Goal: Information Seeking & Learning: Learn about a topic

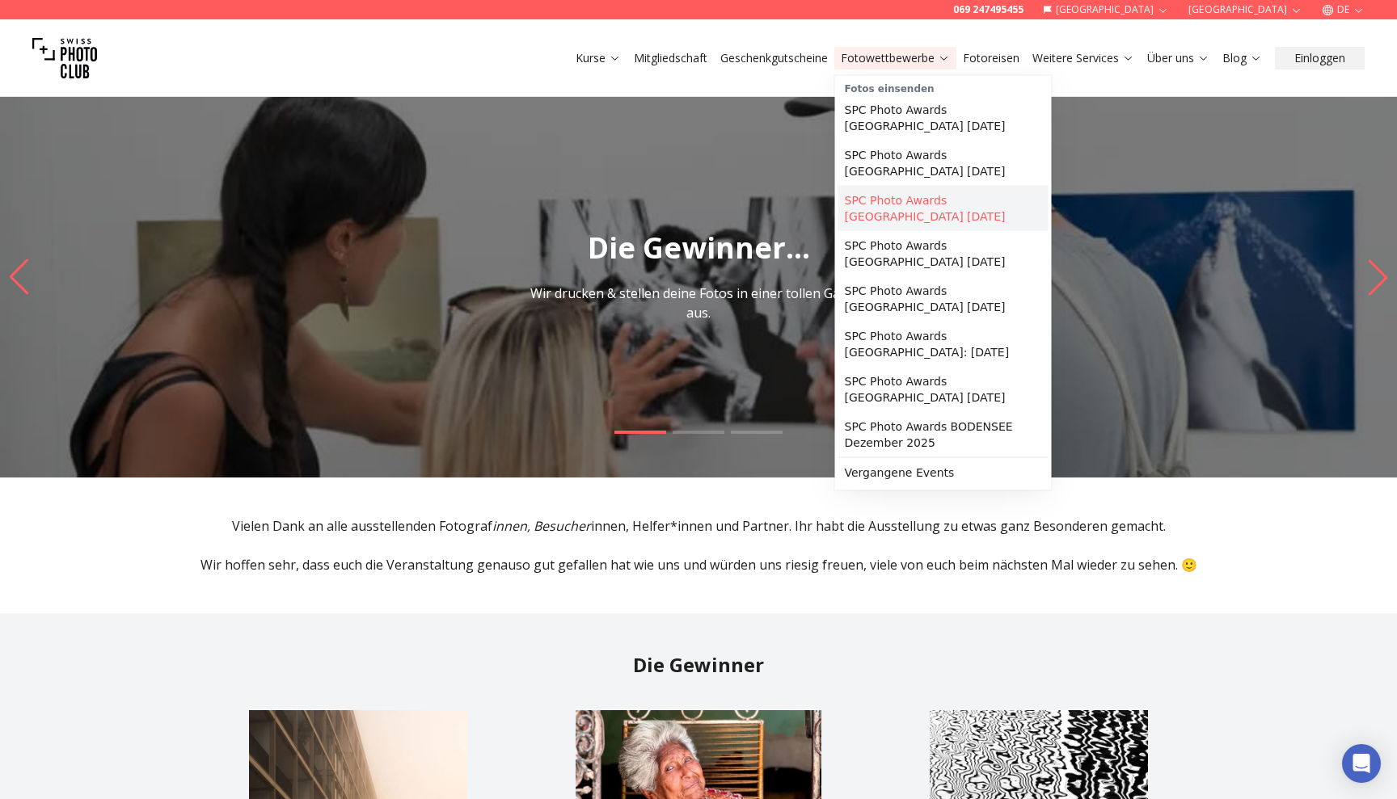
click at [921, 208] on link "SPC Photo Awards [GEOGRAPHIC_DATA] [DATE]" at bounding box center [943, 208] width 210 height 45
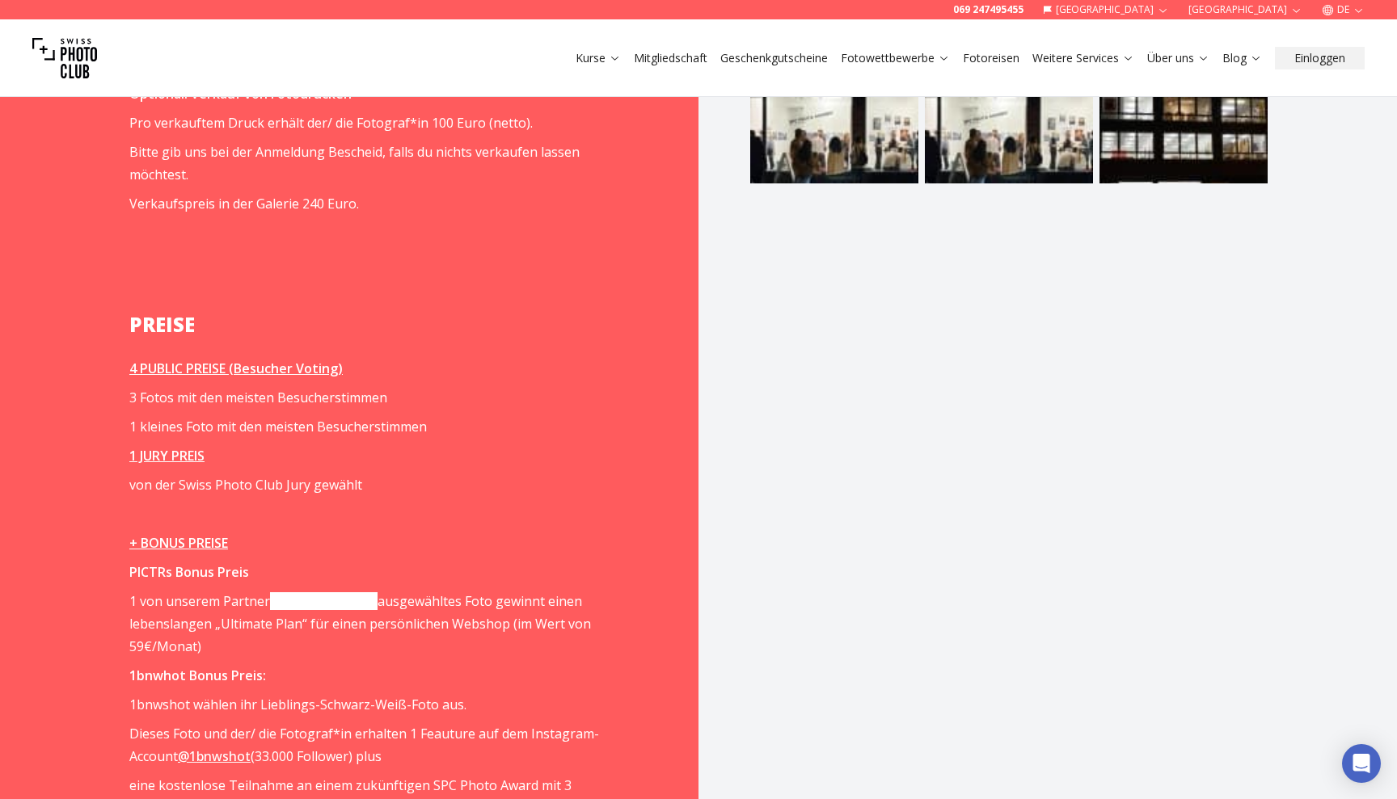
scroll to position [1895, 0]
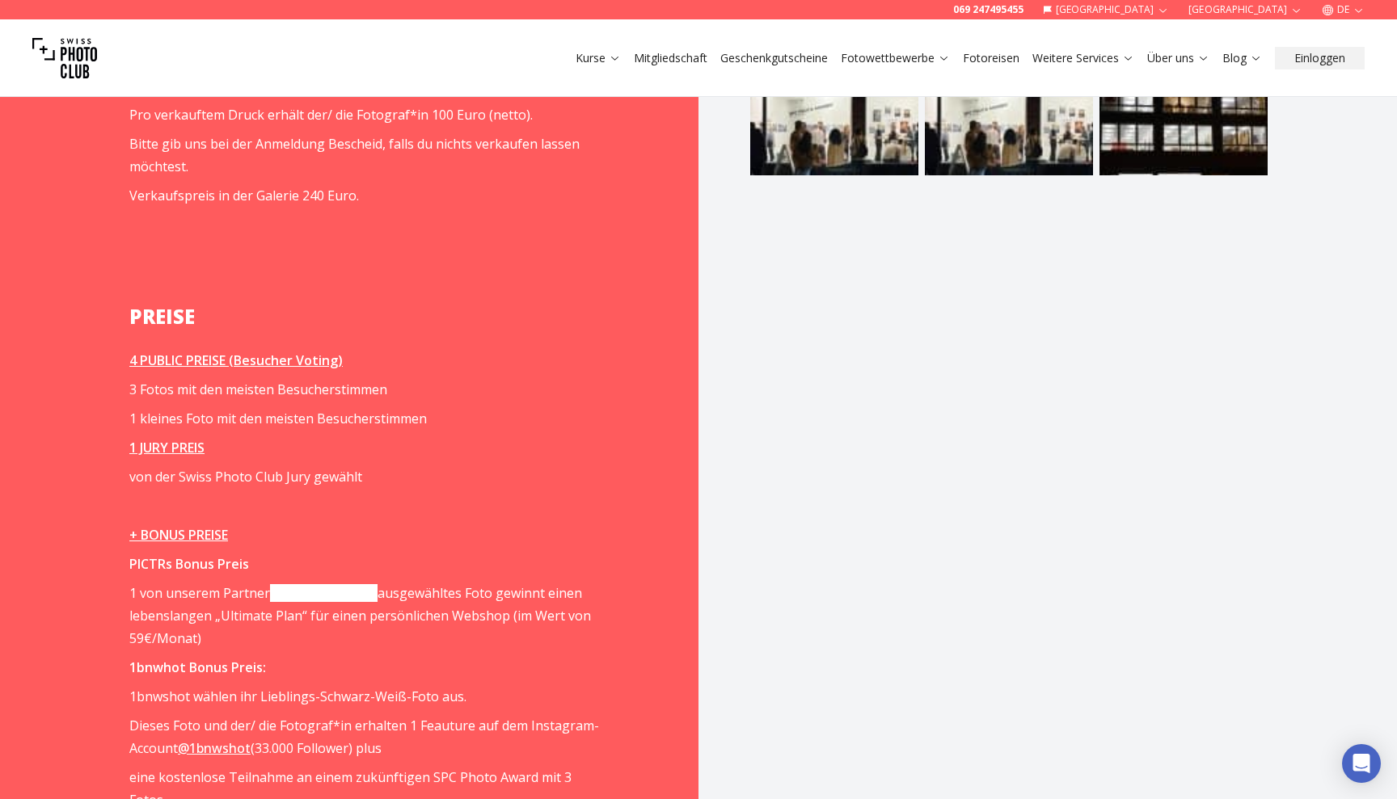
click at [318, 584] on link "[DOMAIN_NAME]" at bounding box center [323, 593] width 107 height 18
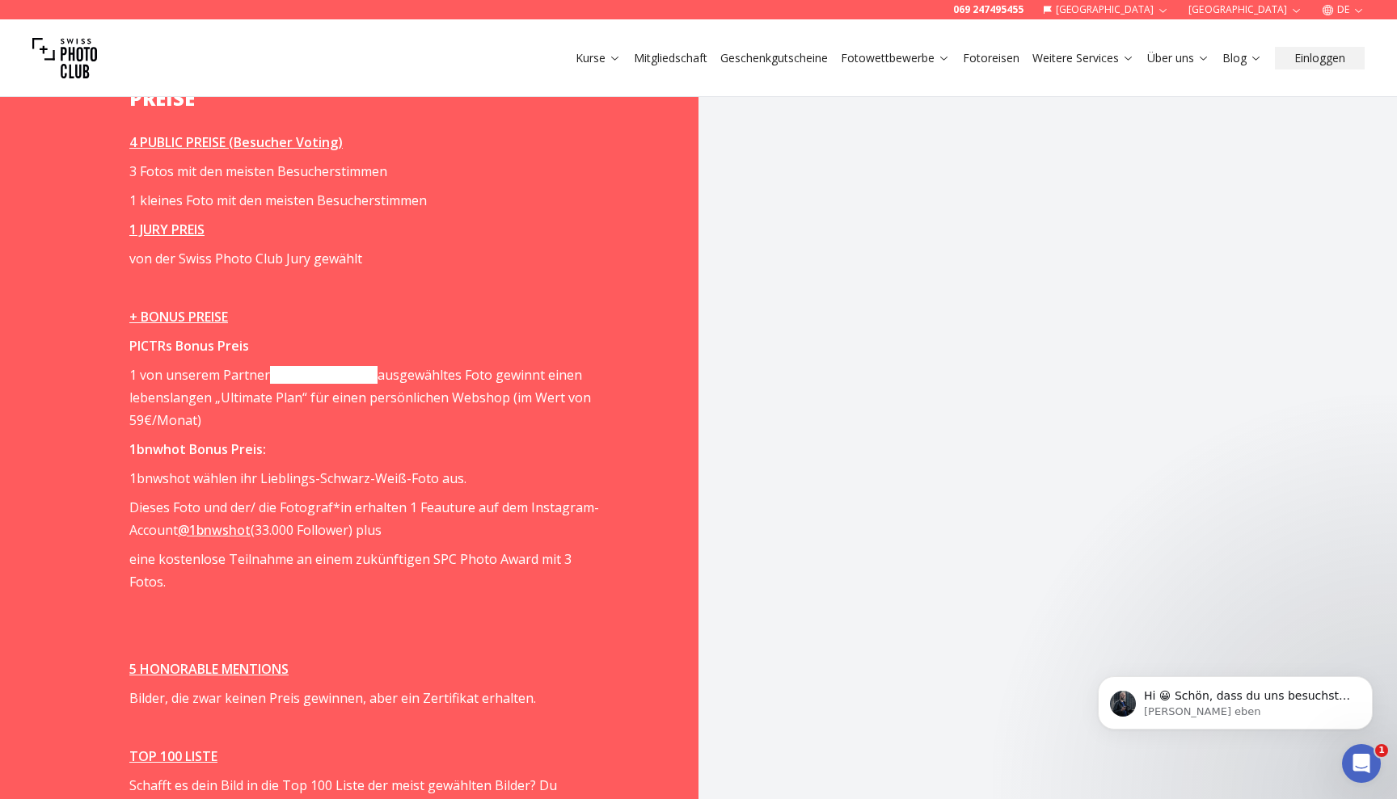
scroll to position [2114, 0]
click at [213, 520] on link "@1bnwshot" at bounding box center [214, 529] width 73 height 18
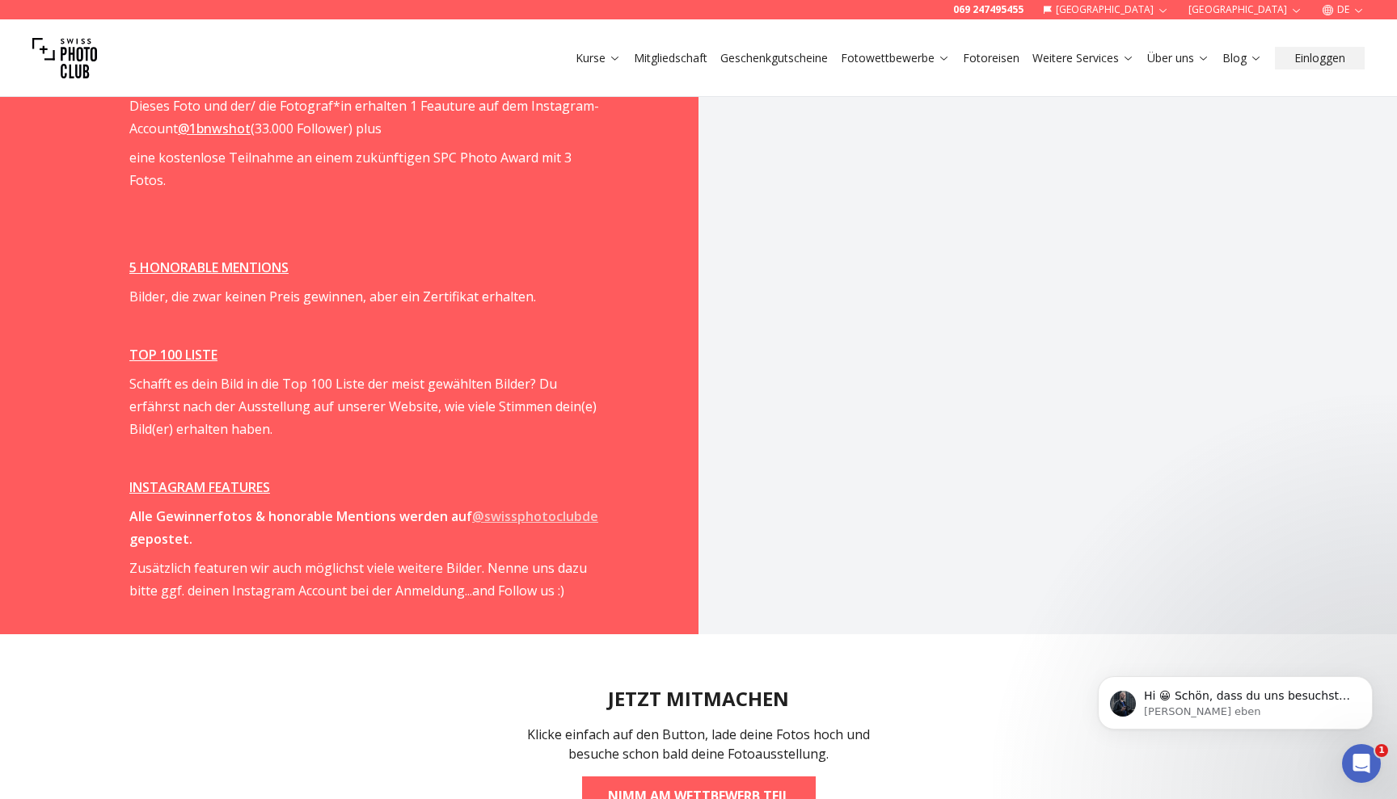
scroll to position [2517, 0]
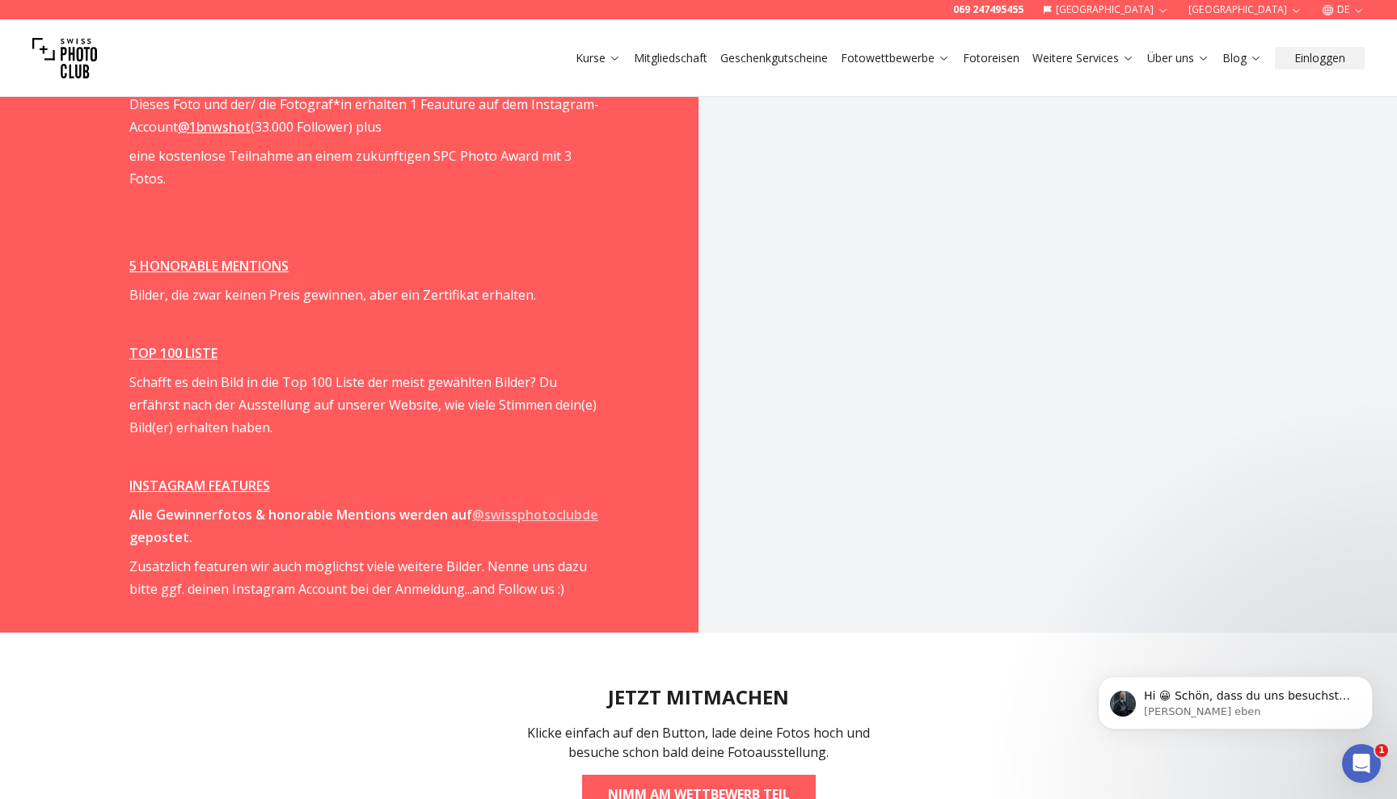
click at [549, 506] on strong "@swissphotoclubde" at bounding box center [535, 515] width 126 height 18
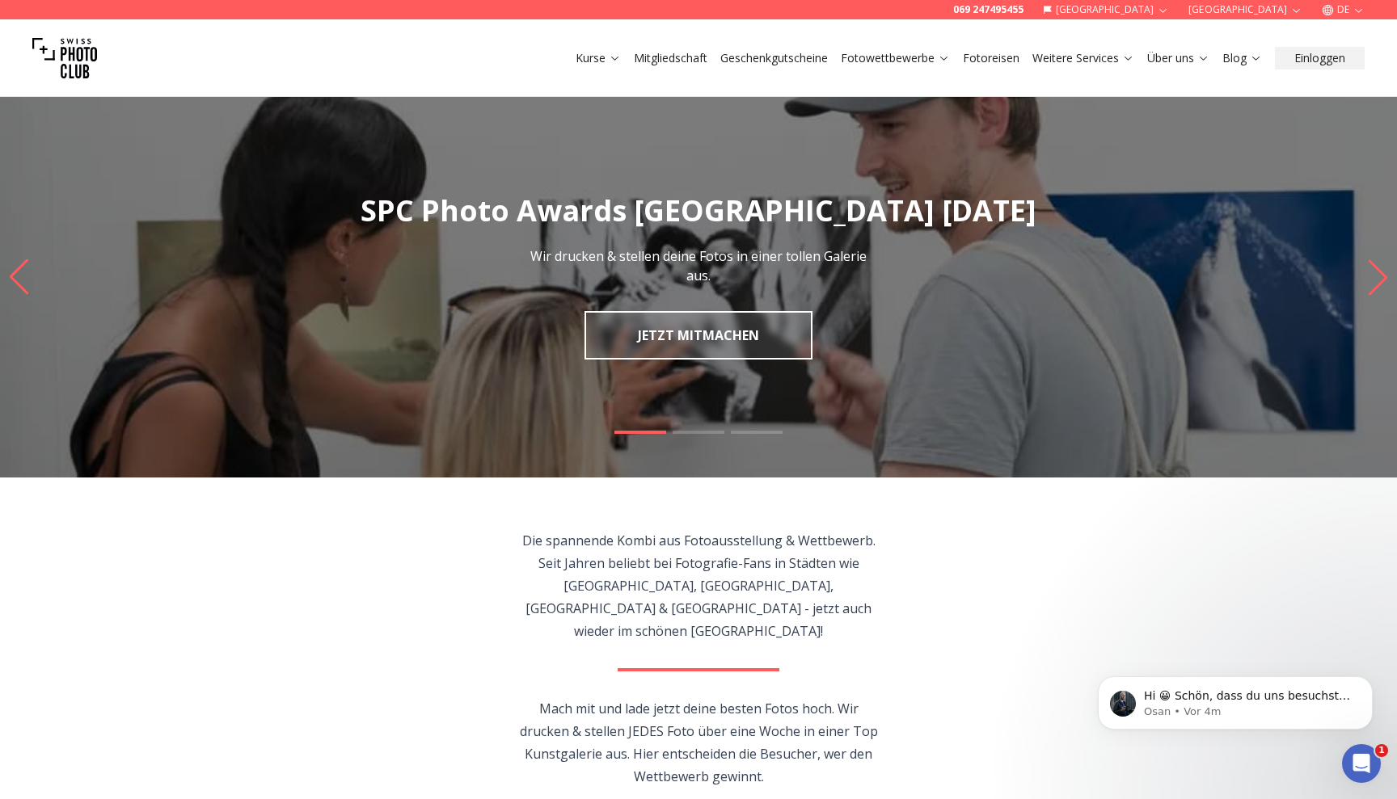
scroll to position [0, 0]
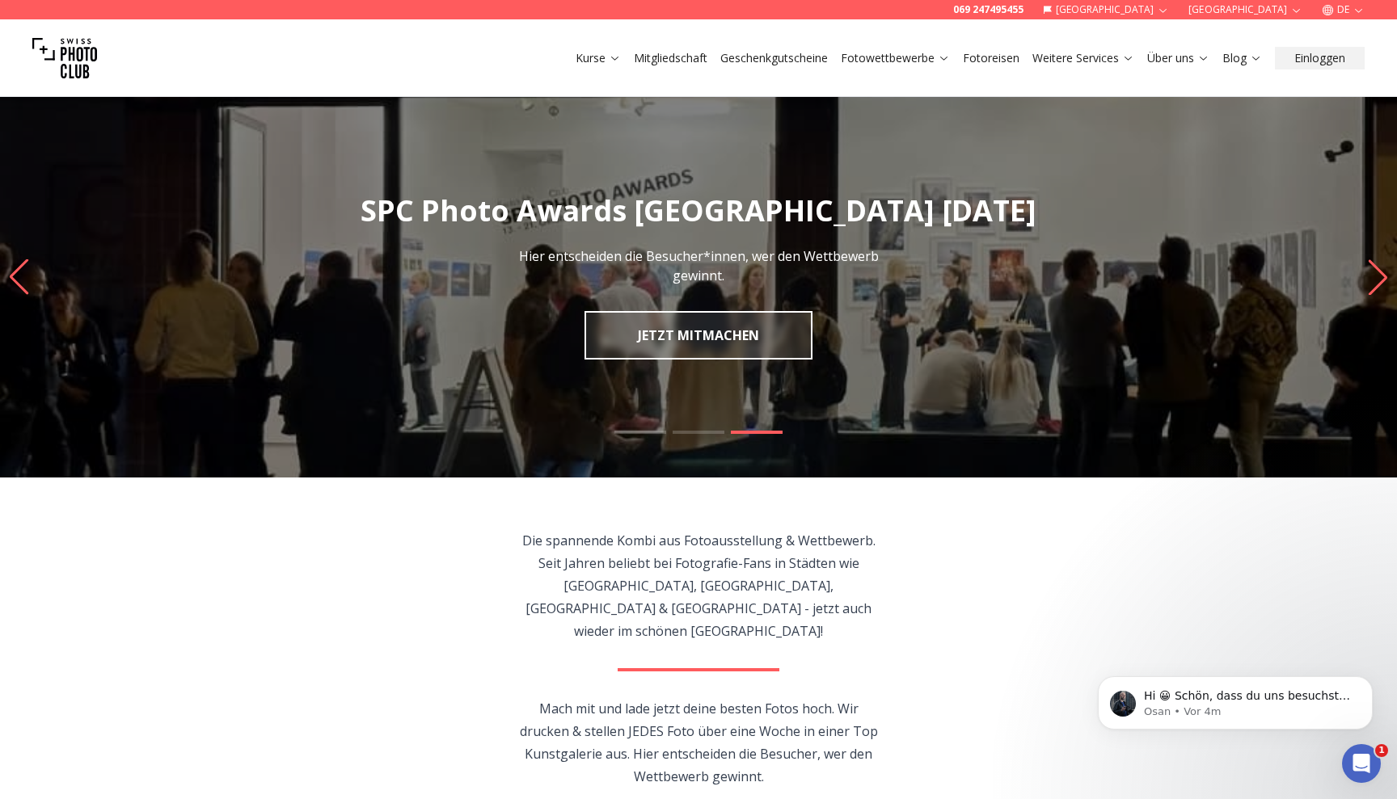
click at [682, 61] on link "Mitgliedschaft" at bounding box center [671, 58] width 74 height 16
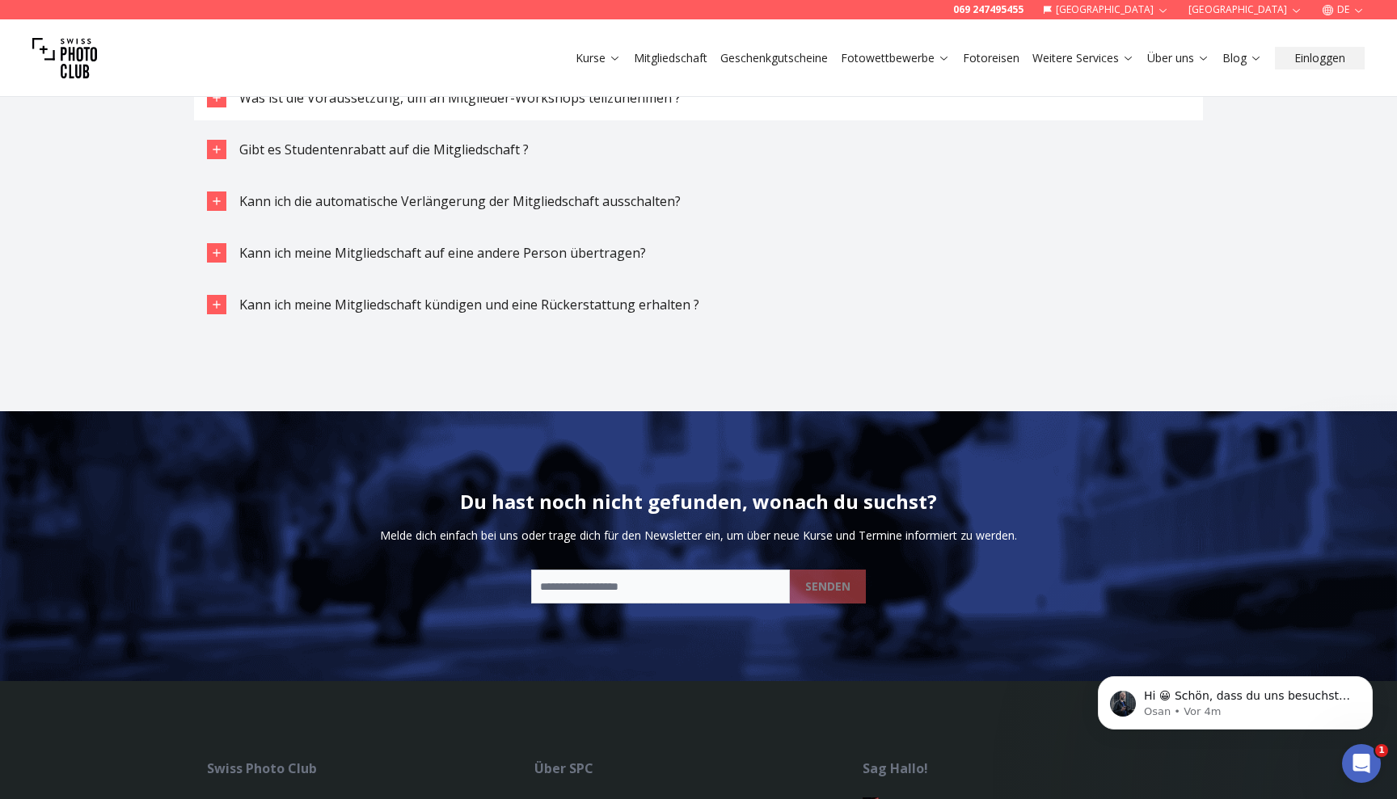
scroll to position [2673, 0]
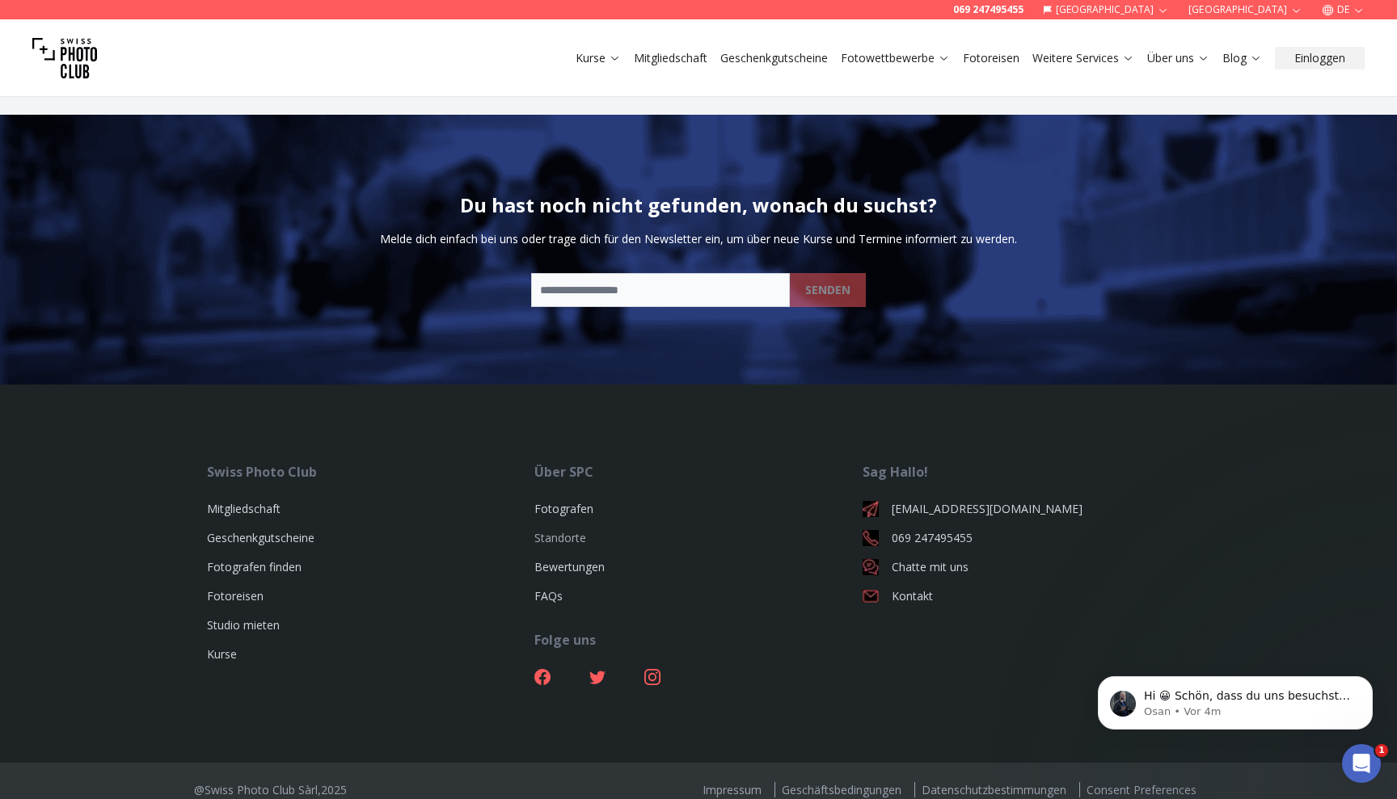
click at [550, 546] on link "Standorte" at bounding box center [560, 537] width 52 height 15
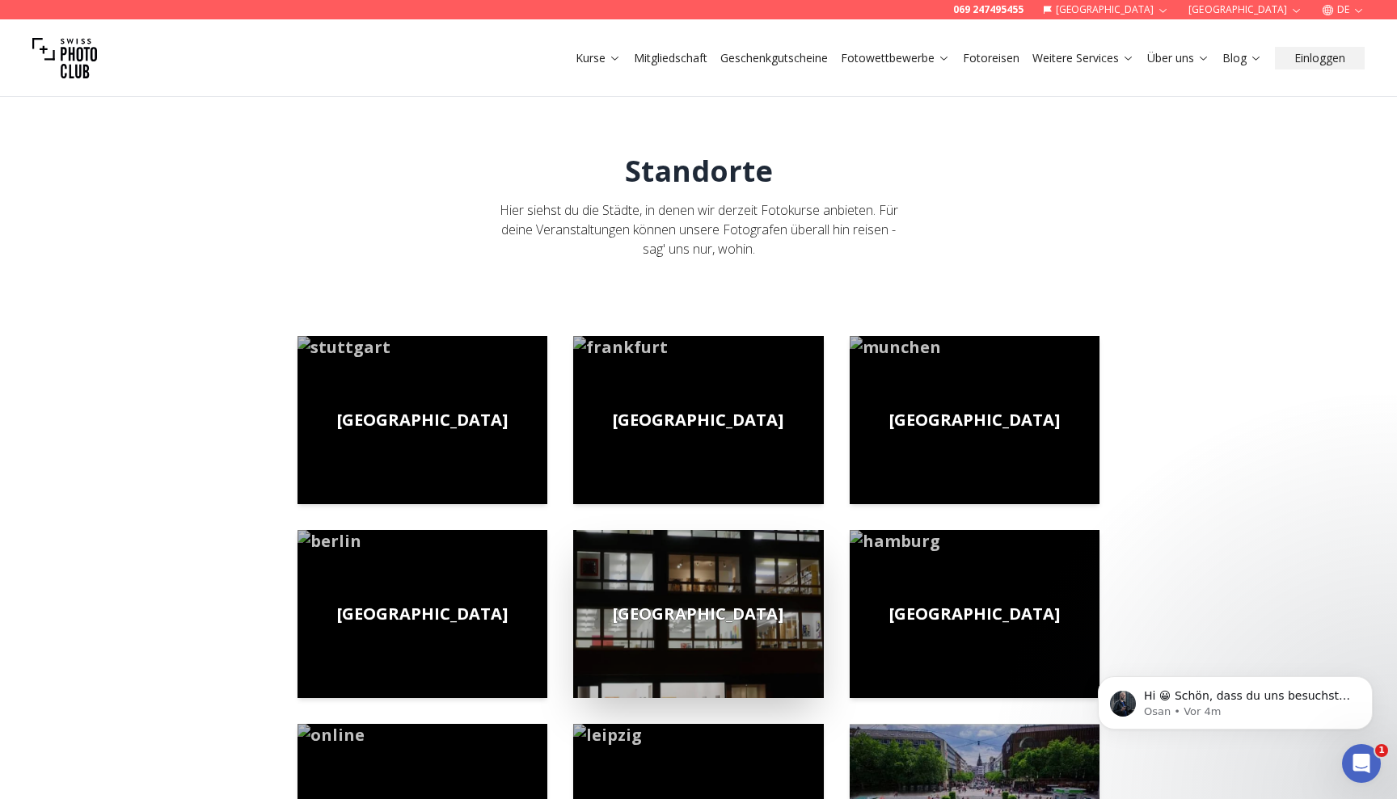
click at [704, 601] on img at bounding box center [698, 614] width 250 height 168
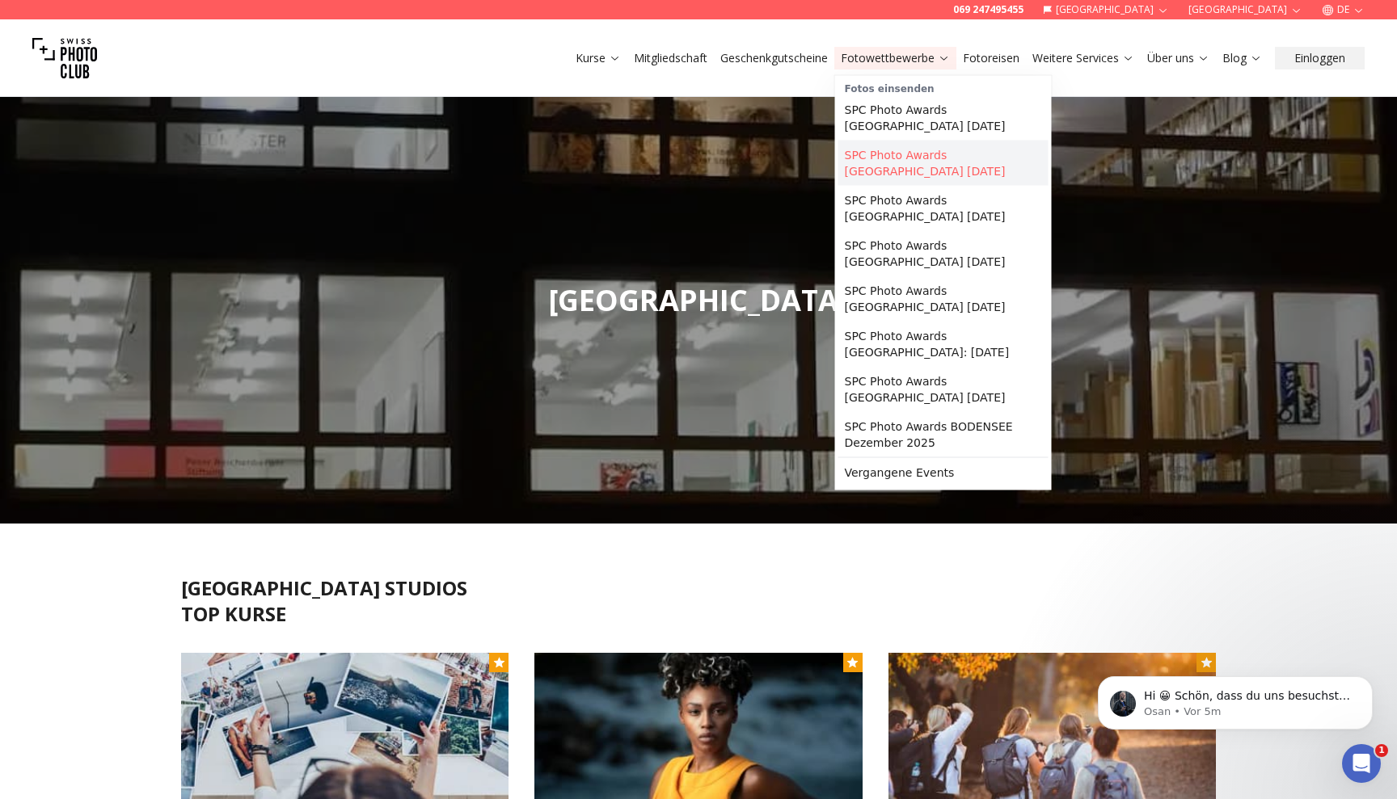
click at [980, 169] on link "SPC Photo Awards [GEOGRAPHIC_DATA] [DATE]" at bounding box center [943, 163] width 210 height 45
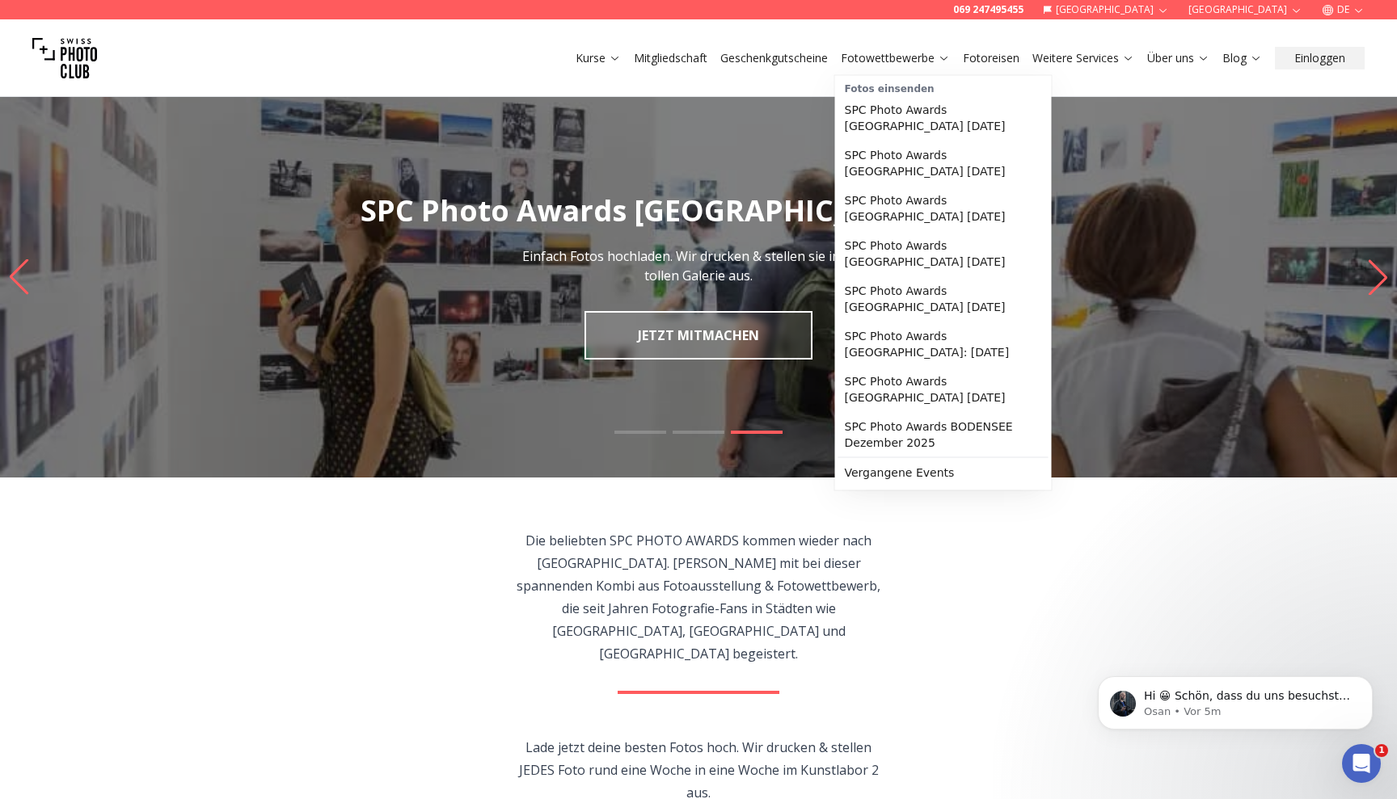
click at [929, 54] on link "Fotowettbewerbe" at bounding box center [895, 58] width 109 height 16
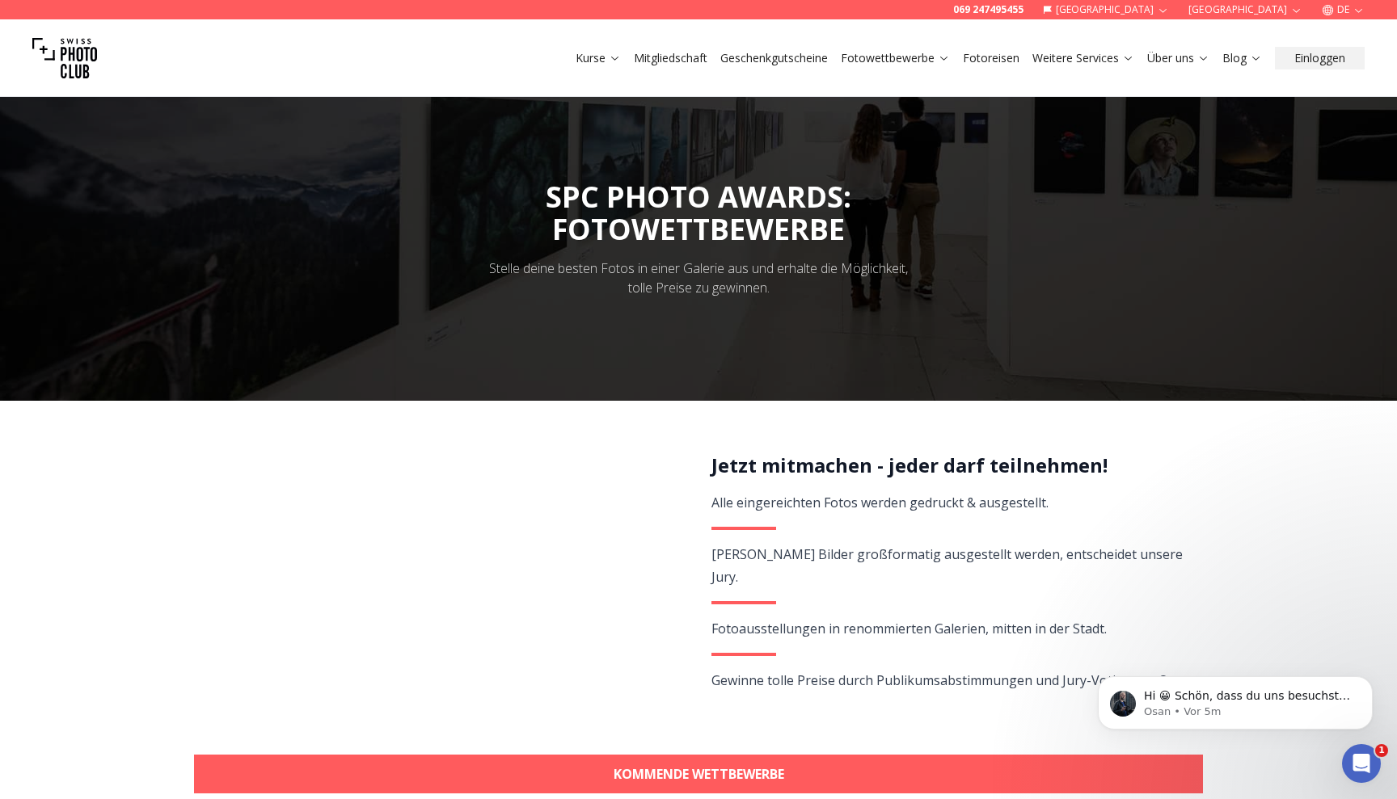
click at [1003, 65] on link "Fotoreisen" at bounding box center [991, 58] width 57 height 16
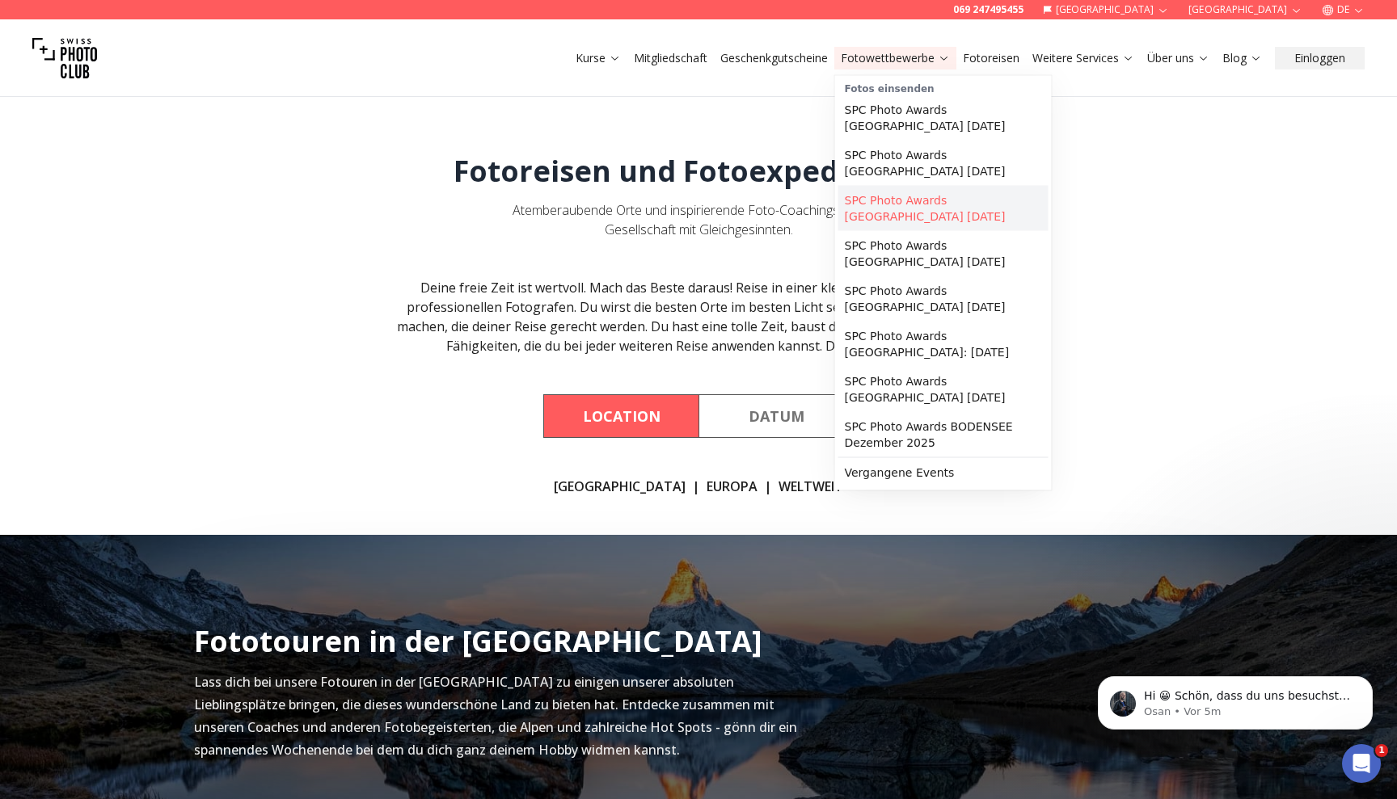
click at [904, 198] on link "SPC Photo Awards [GEOGRAPHIC_DATA] [DATE]" at bounding box center [943, 208] width 210 height 45
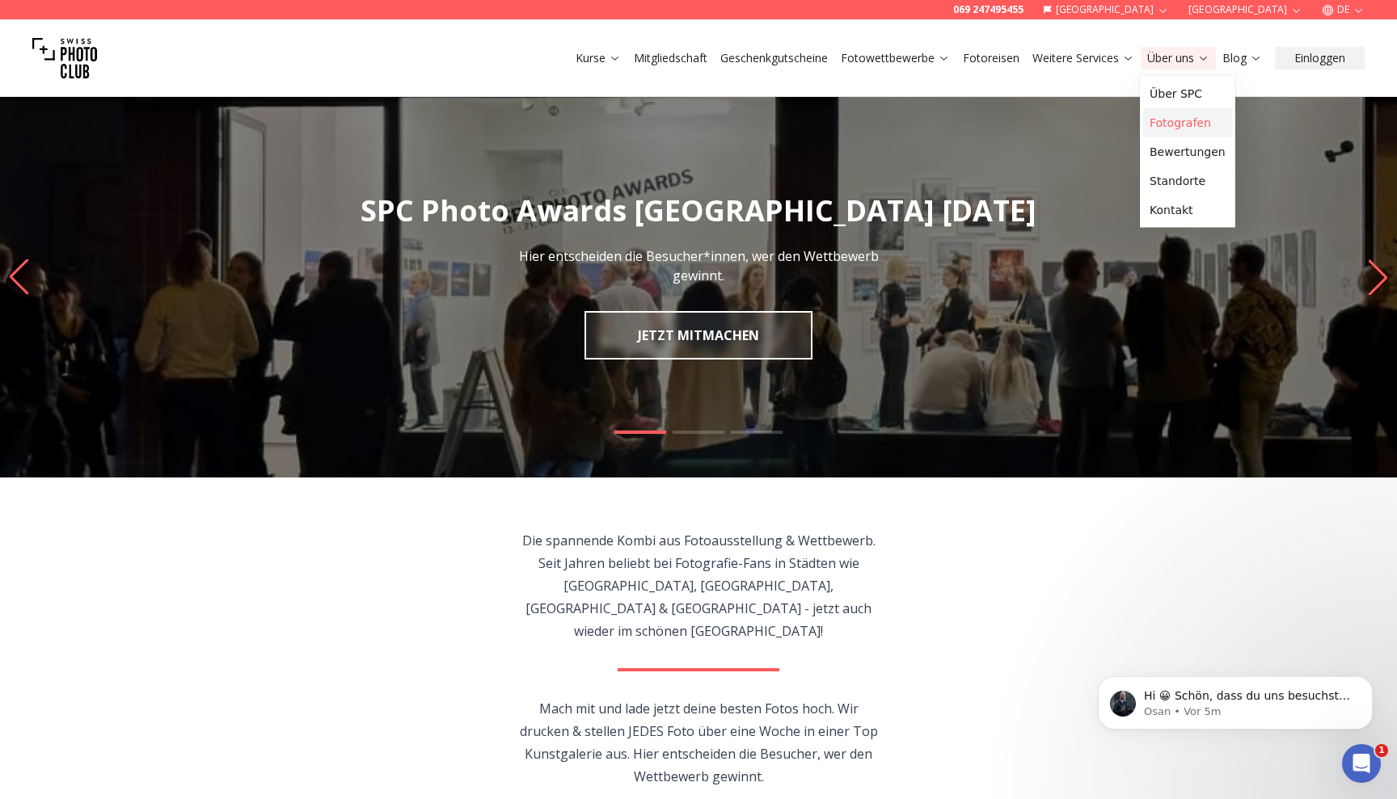
click at [1170, 118] on link "Fotografen" at bounding box center [1187, 122] width 89 height 29
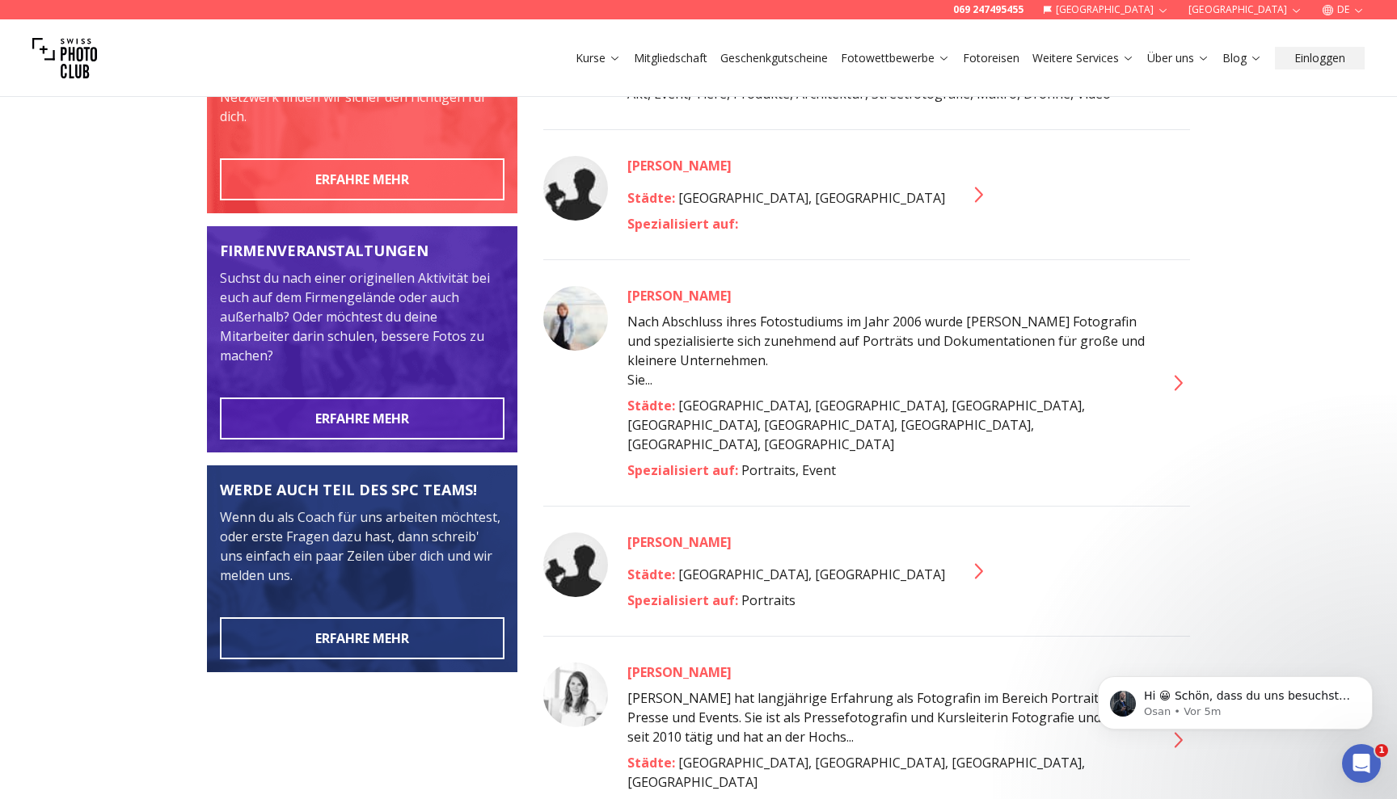
scroll to position [351, 0]
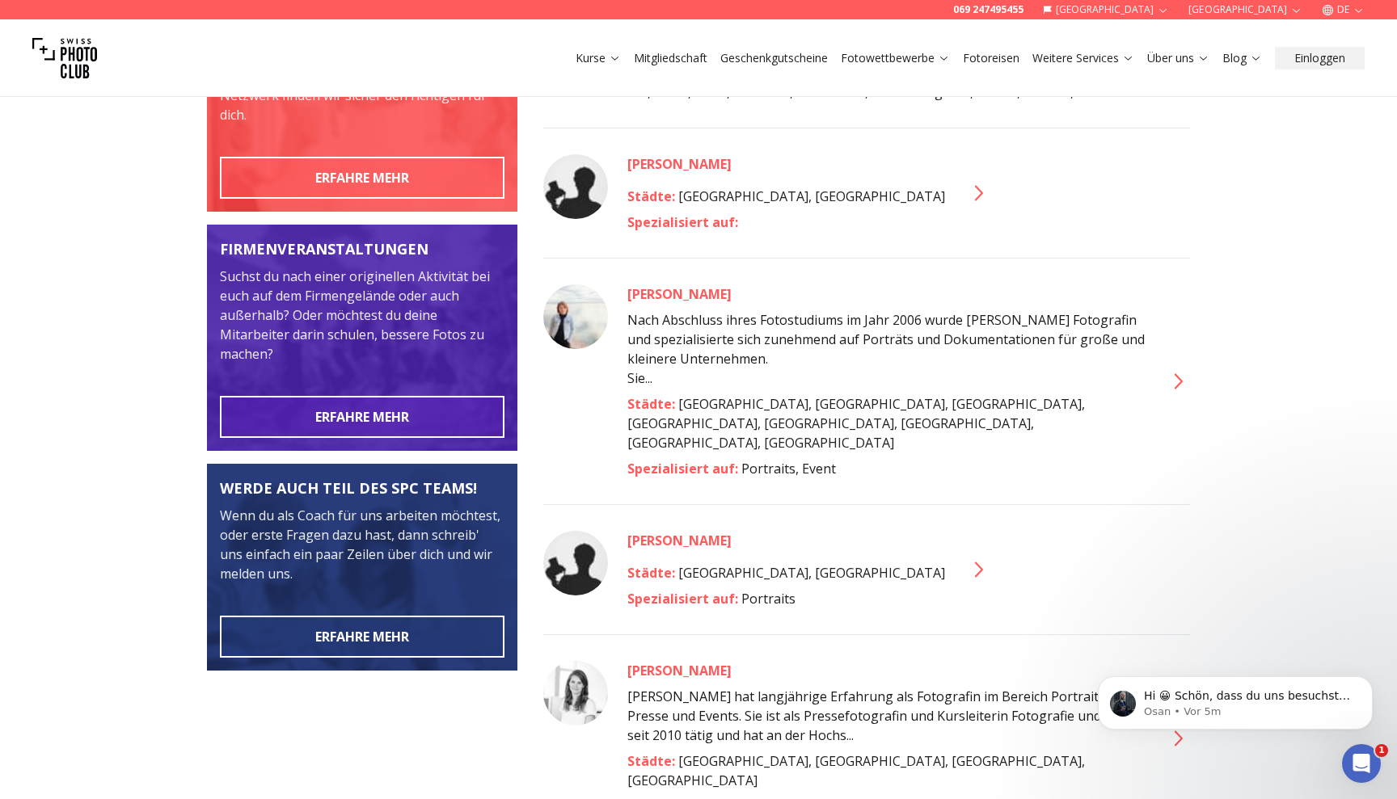
click at [964, 557] on icon at bounding box center [977, 570] width 26 height 26
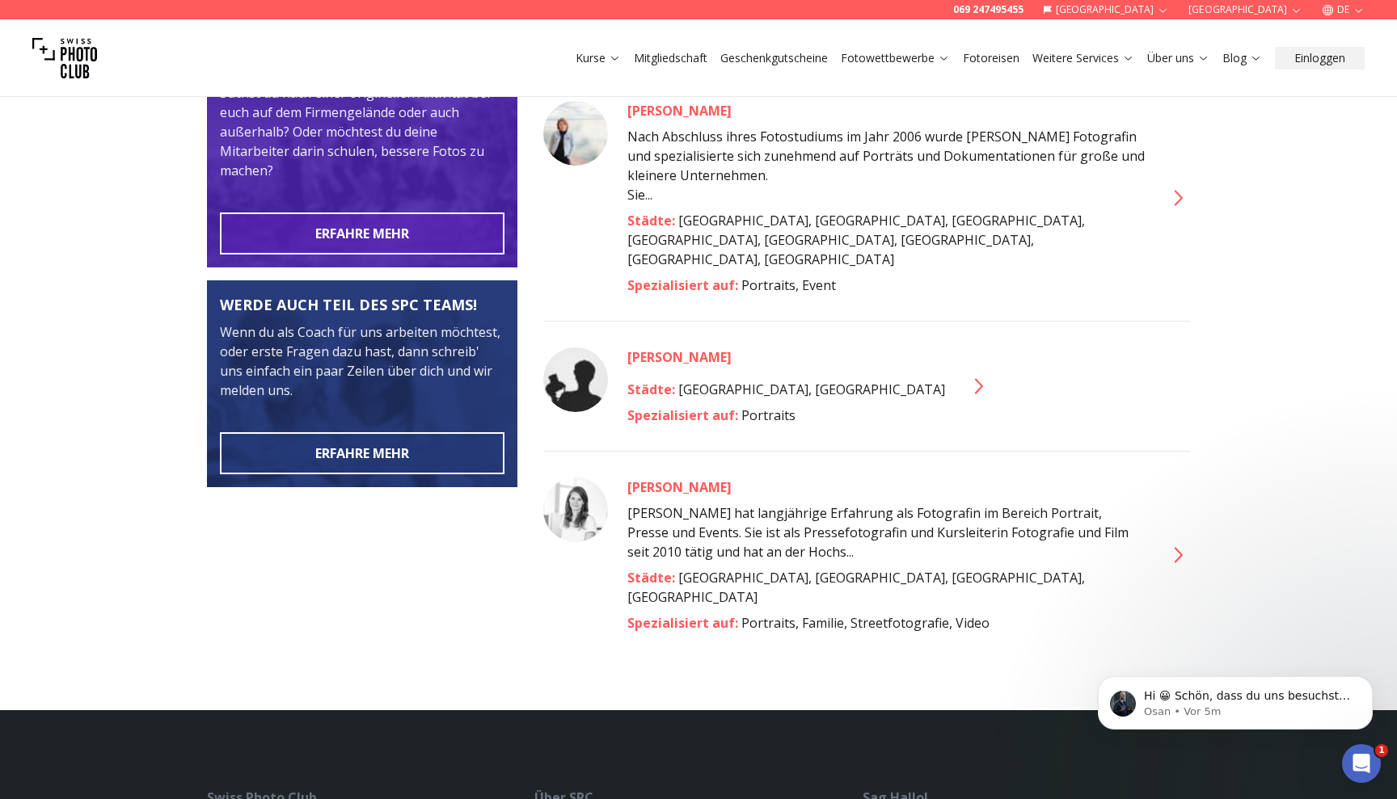
scroll to position [108, 0]
